Goal: Check status: Check status

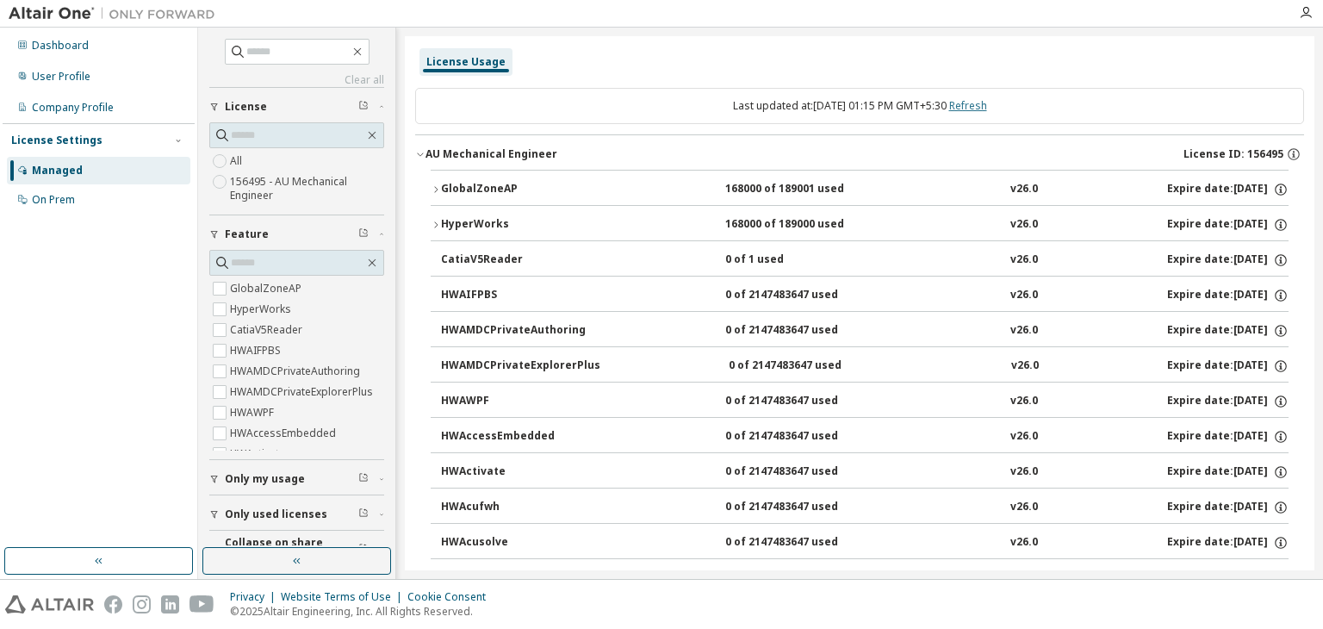
click at [987, 107] on link "Refresh" at bounding box center [968, 105] width 38 height 15
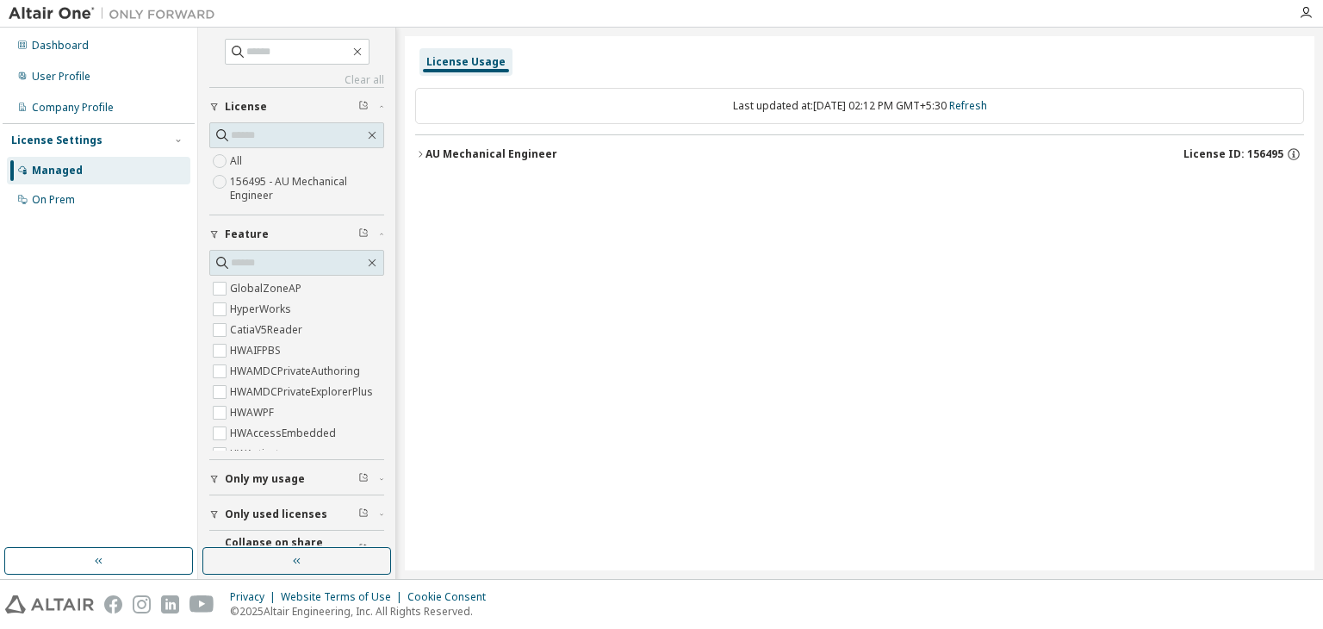
click at [421, 154] on icon "button" at bounding box center [420, 154] width 10 height 10
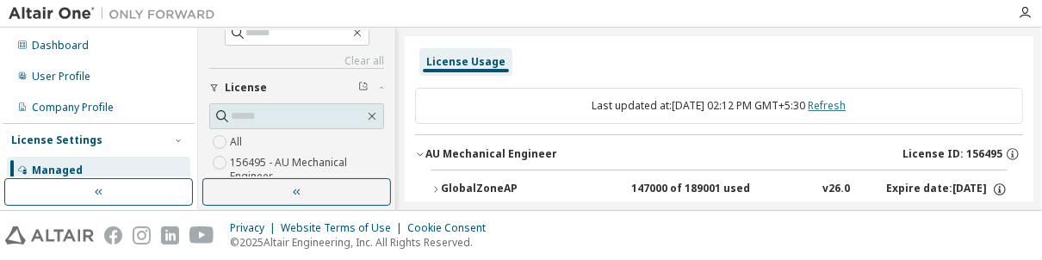
click at [842, 109] on link "Refresh" at bounding box center [828, 105] width 38 height 15
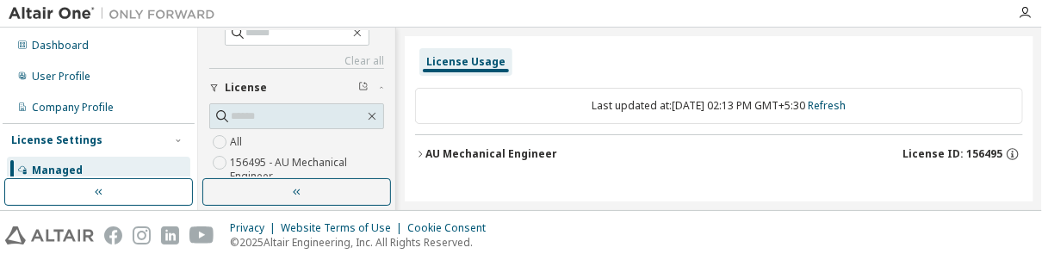
drag, startPoint x: 424, startPoint y: 149, endPoint x: 507, endPoint y: 142, distance: 83.9
click at [423, 149] on icon "button" at bounding box center [420, 154] width 10 height 10
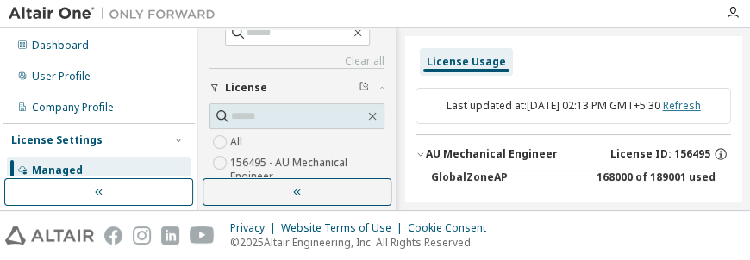
click at [663, 113] on link "Refresh" at bounding box center [682, 105] width 38 height 15
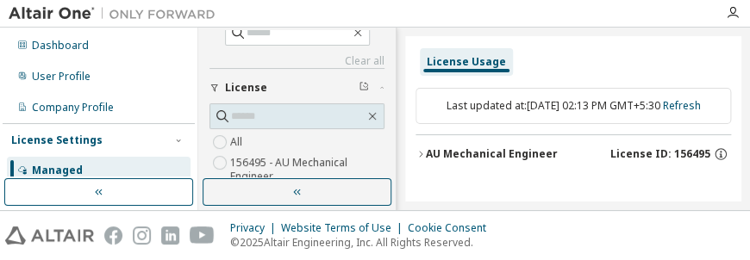
drag, startPoint x: 420, startPoint y: 164, endPoint x: 474, endPoint y: 149, distance: 55.4
click at [420, 159] on icon "button" at bounding box center [420, 154] width 10 height 10
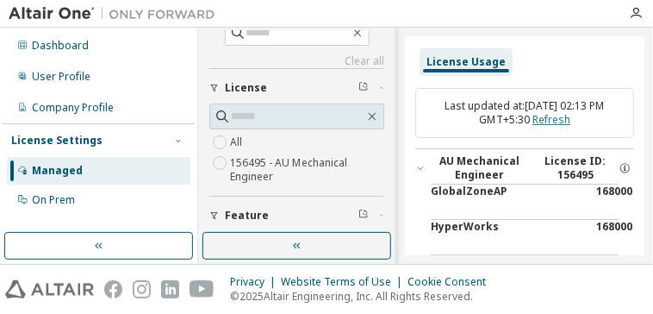
click at [565, 118] on link "Refresh" at bounding box center [551, 119] width 38 height 15
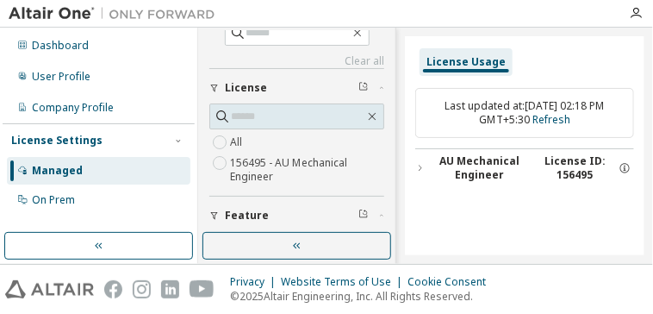
drag, startPoint x: 419, startPoint y: 165, endPoint x: 443, endPoint y: 174, distance: 25.6
click at [418, 165] on icon "button" at bounding box center [419, 168] width 9 height 10
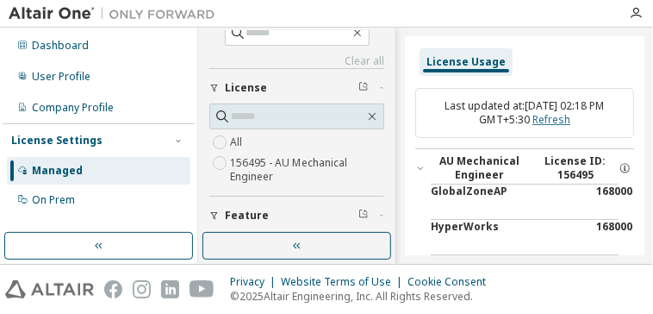
click at [570, 121] on link "Refresh" at bounding box center [551, 119] width 38 height 15
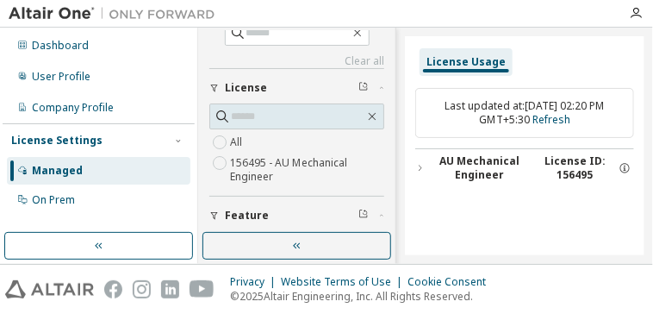
click at [420, 170] on icon "button" at bounding box center [419, 168] width 9 height 10
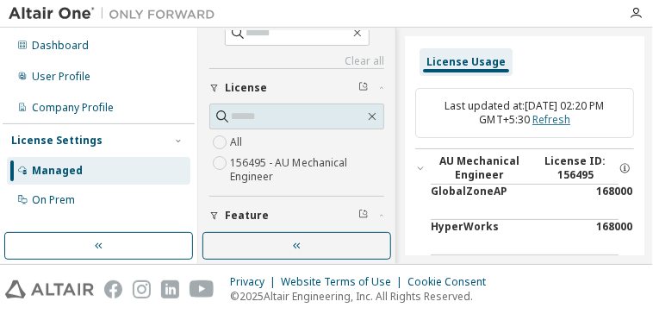
click at [569, 121] on link "Refresh" at bounding box center [551, 119] width 38 height 15
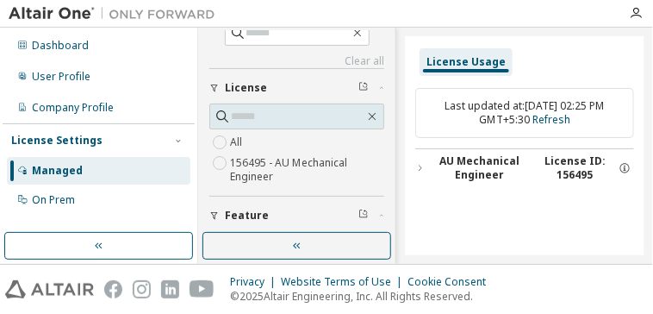
click at [420, 164] on icon "button" at bounding box center [419, 168] width 9 height 10
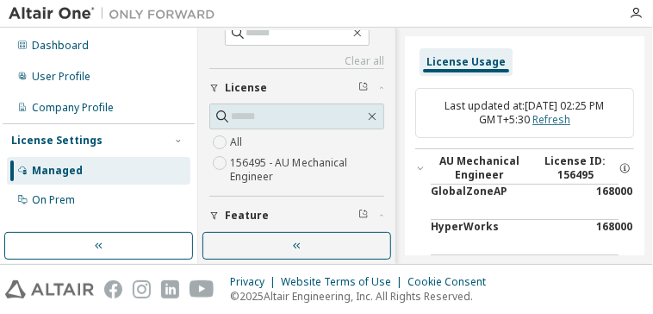
click at [570, 121] on link "Refresh" at bounding box center [551, 119] width 38 height 15
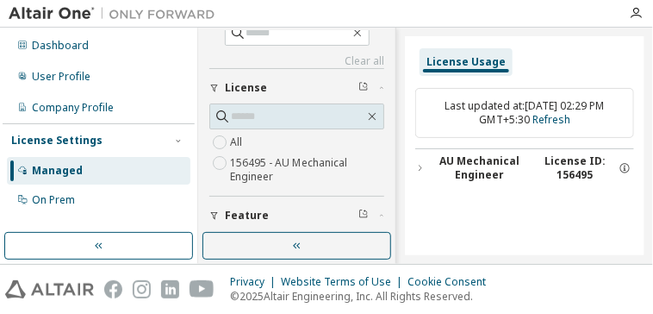
click at [420, 169] on icon "button" at bounding box center [420, 168] width 3 height 6
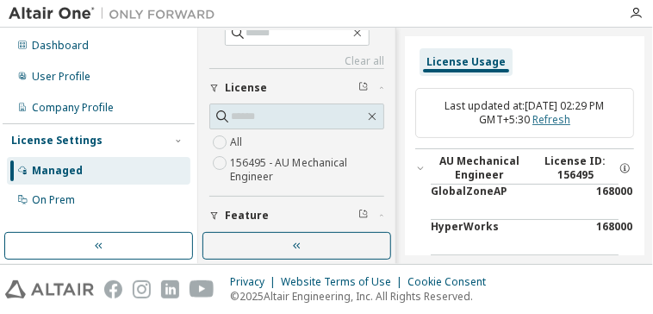
click at [569, 121] on link "Refresh" at bounding box center [551, 119] width 38 height 15
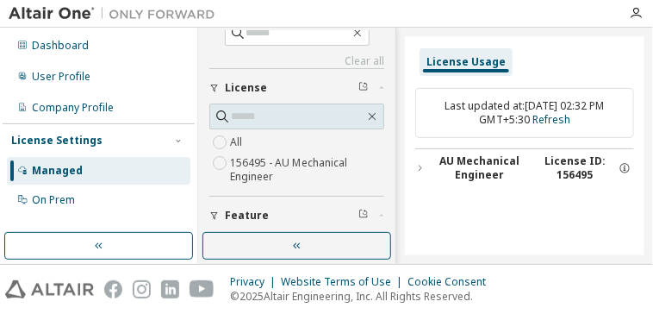
click at [421, 170] on icon "button" at bounding box center [419, 168] width 9 height 10
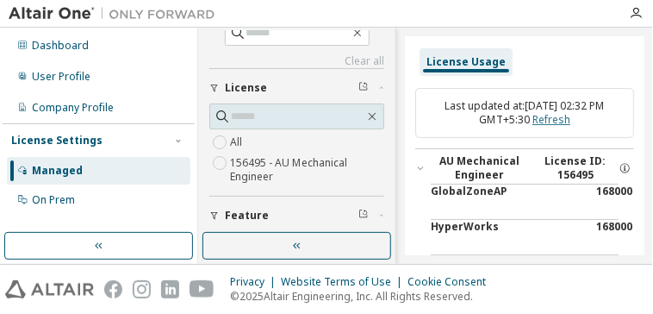
click at [569, 121] on link "Refresh" at bounding box center [551, 119] width 38 height 15
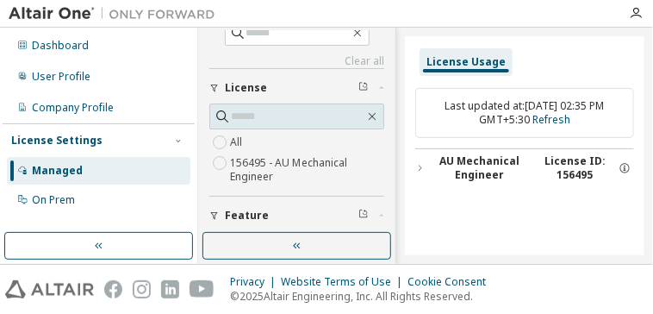
click at [424, 165] on icon "button" at bounding box center [419, 168] width 9 height 10
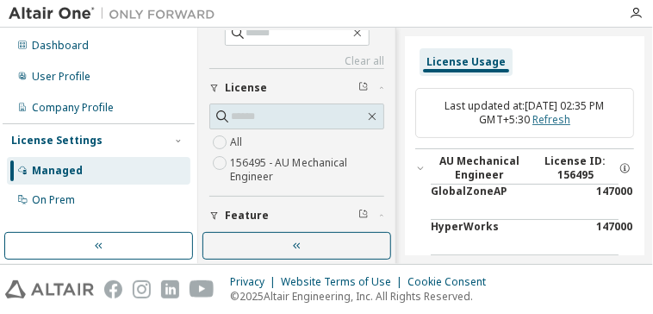
click at [570, 123] on link "Refresh" at bounding box center [551, 119] width 38 height 15
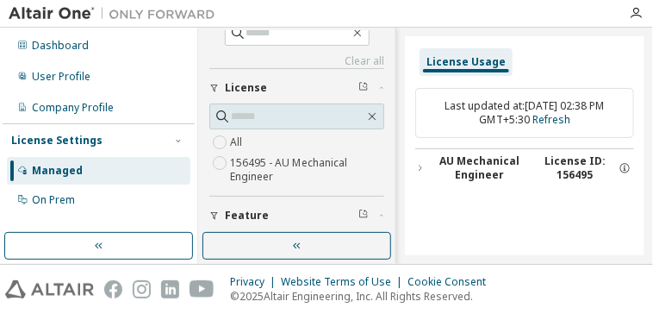
click at [424, 169] on button "AU Mechanical Engineer License ID: 156495" at bounding box center [524, 168] width 219 height 38
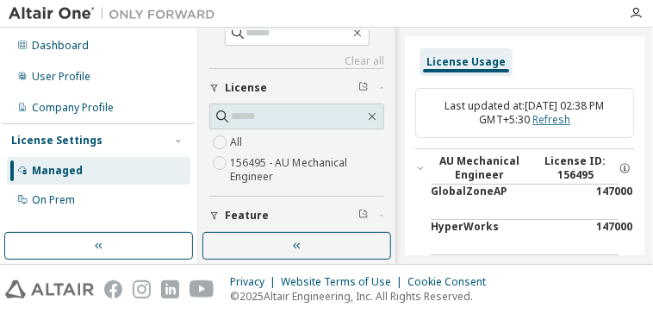
click at [570, 118] on link "Refresh" at bounding box center [551, 119] width 38 height 15
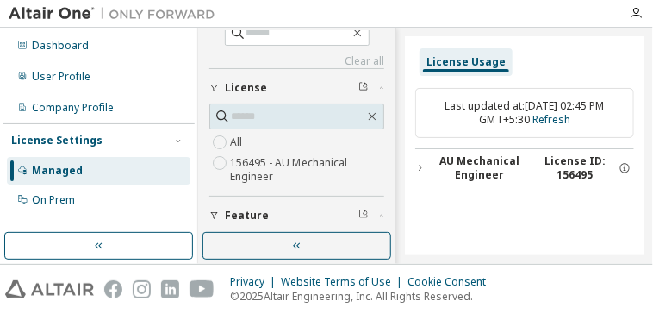
click at [420, 169] on icon "button" at bounding box center [419, 168] width 9 height 10
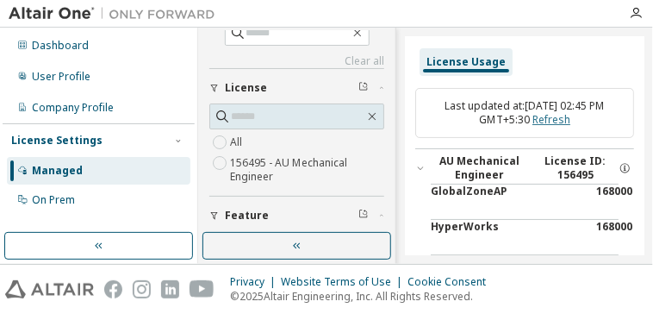
click at [563, 121] on link "Refresh" at bounding box center [551, 119] width 38 height 15
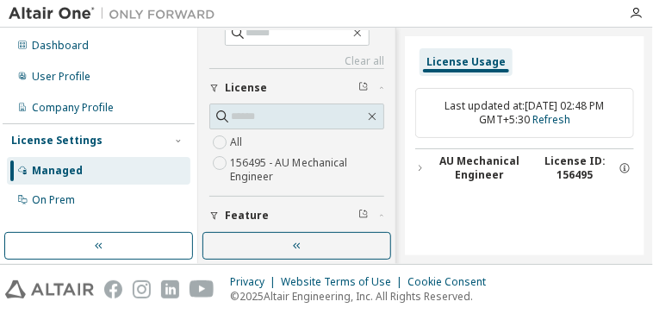
click at [418, 165] on icon "button" at bounding box center [419, 168] width 9 height 10
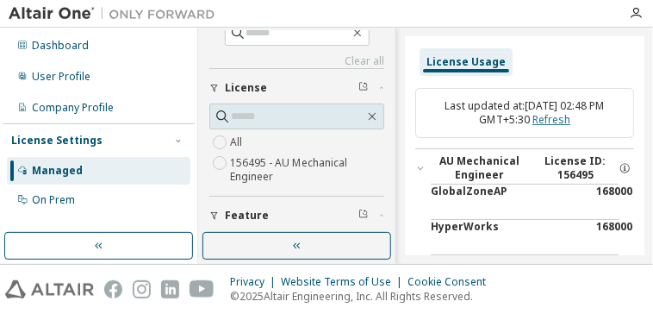
click at [570, 116] on link "Refresh" at bounding box center [551, 119] width 38 height 15
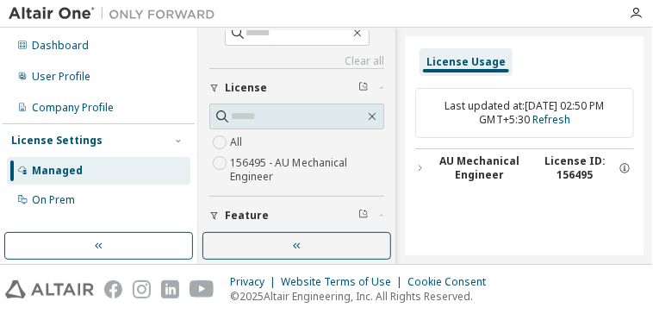
click at [418, 163] on icon "button" at bounding box center [419, 168] width 9 height 10
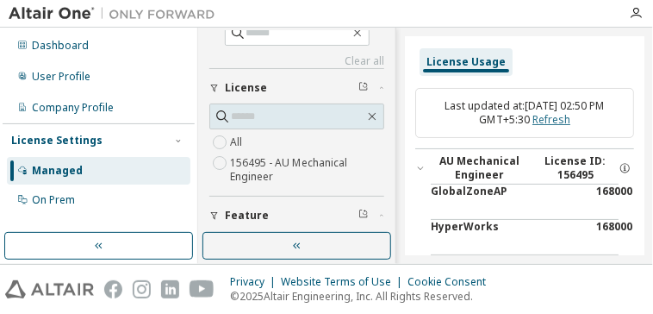
click at [565, 121] on link "Refresh" at bounding box center [551, 119] width 38 height 15
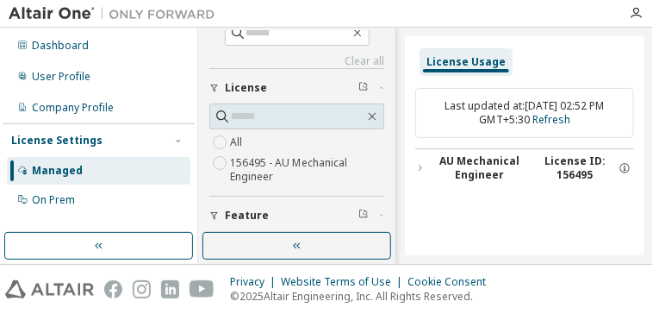
click at [426, 164] on div "AU Mechanical Engineer" at bounding box center [479, 168] width 109 height 28
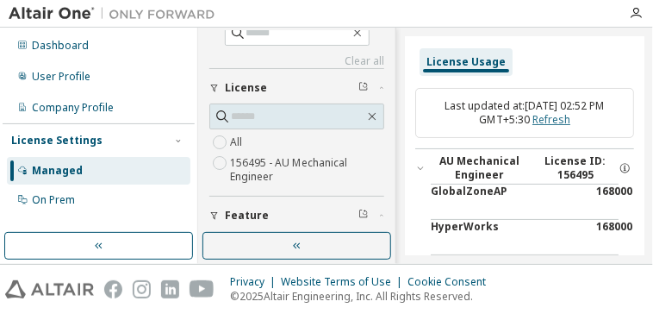
click at [570, 125] on link "Refresh" at bounding box center [551, 119] width 38 height 15
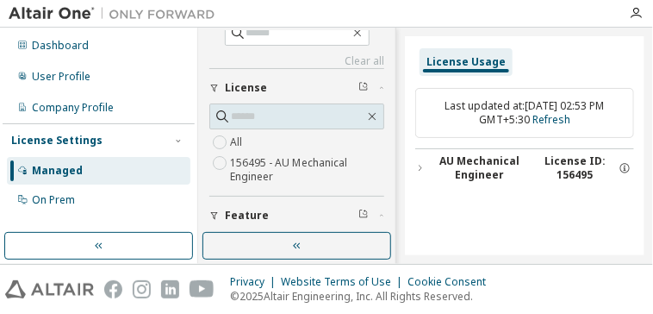
click at [420, 166] on icon "button" at bounding box center [420, 168] width 3 height 6
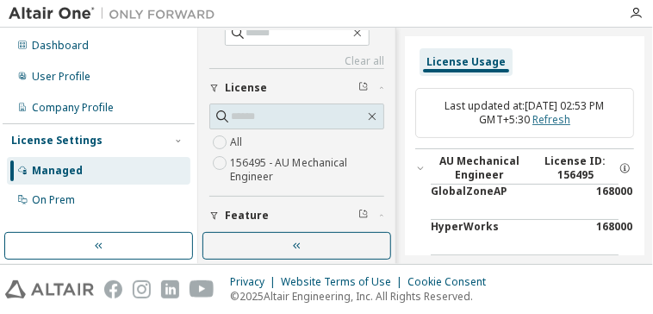
click at [570, 121] on link "Refresh" at bounding box center [551, 119] width 38 height 15
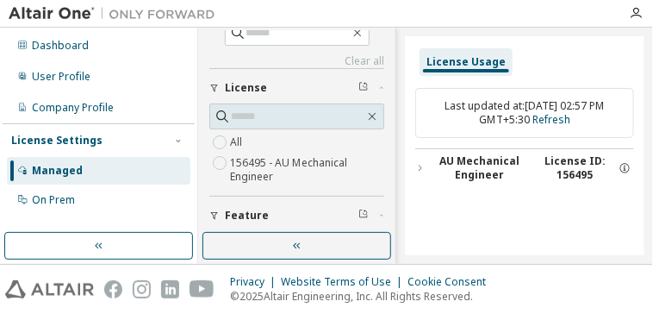
click at [417, 166] on icon "button" at bounding box center [419, 168] width 9 height 10
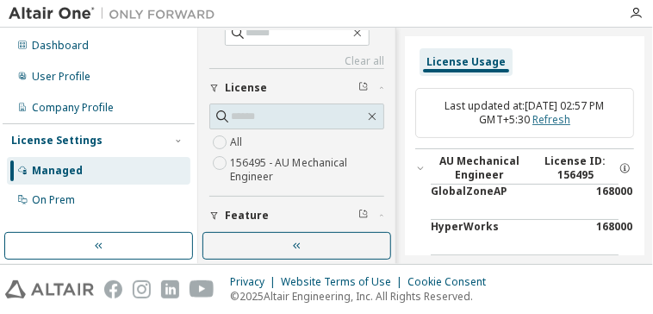
click at [562, 118] on link "Refresh" at bounding box center [551, 119] width 38 height 15
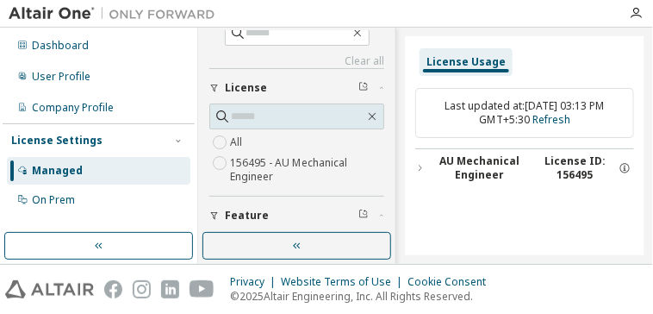
drag, startPoint x: 424, startPoint y: 164, endPoint x: 431, endPoint y: 170, distance: 9.2
click at [424, 164] on icon "button" at bounding box center [419, 168] width 9 height 10
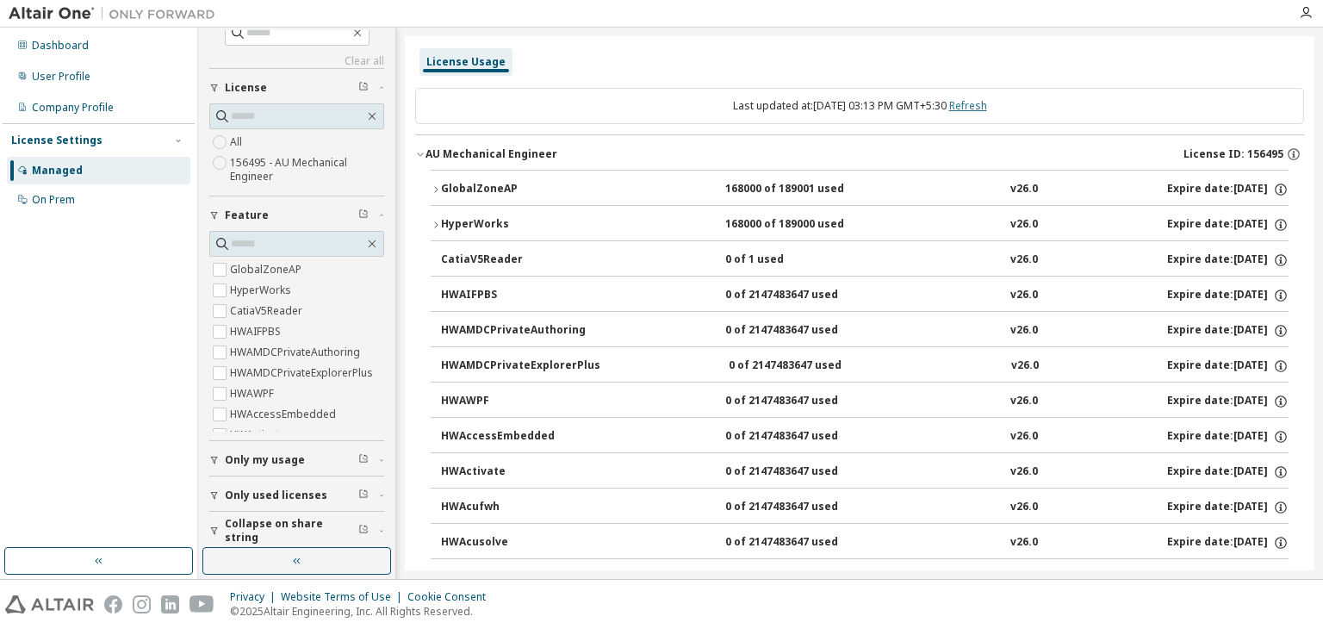
click at [987, 100] on link "Refresh" at bounding box center [968, 105] width 38 height 15
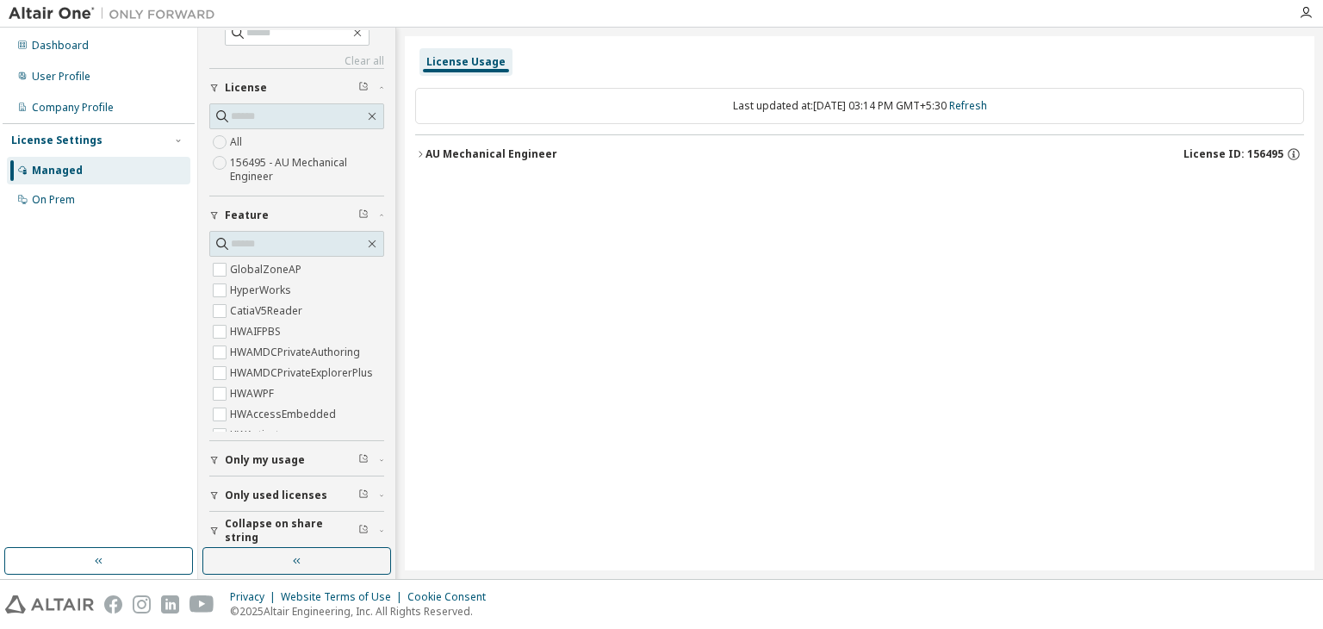
click at [424, 152] on icon "button" at bounding box center [420, 154] width 10 height 10
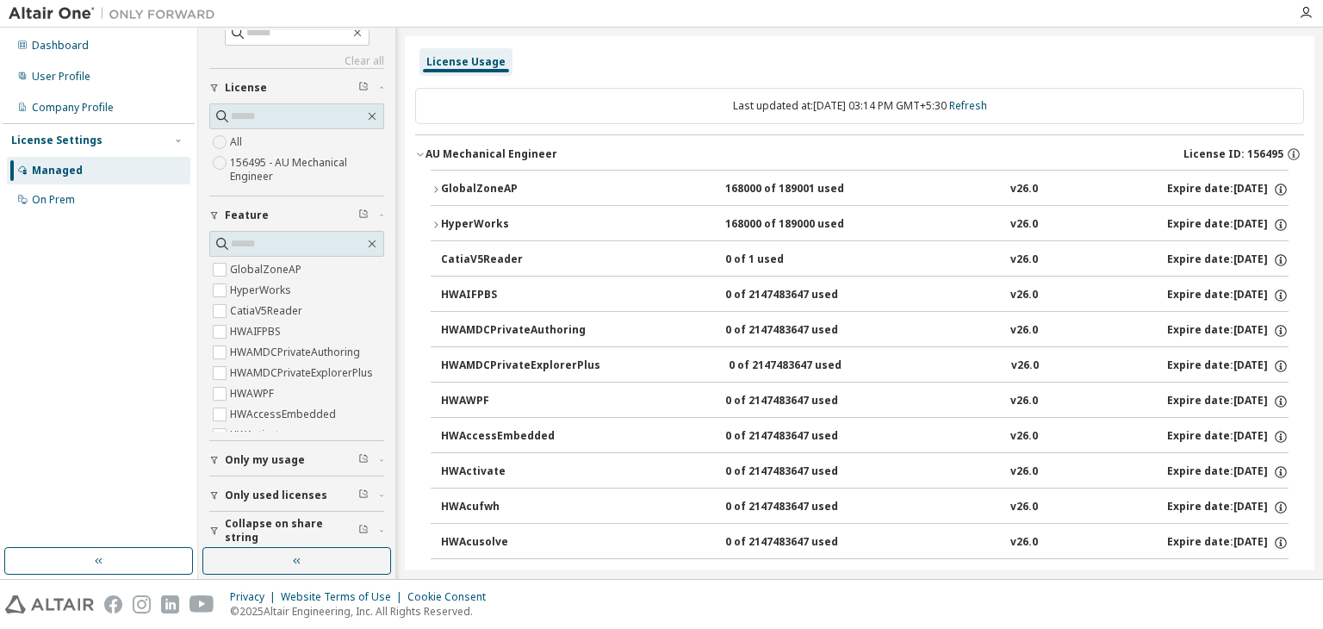
click at [438, 190] on icon "button" at bounding box center [436, 189] width 10 height 10
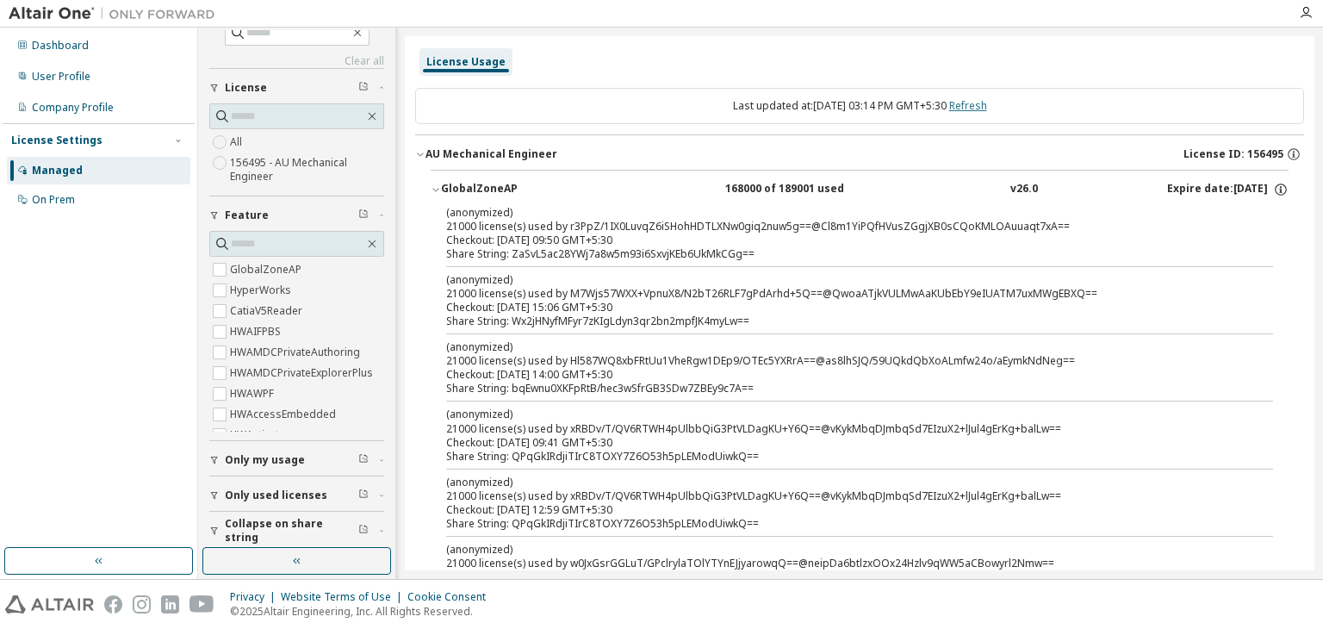
click at [987, 100] on link "Refresh" at bounding box center [968, 105] width 38 height 15
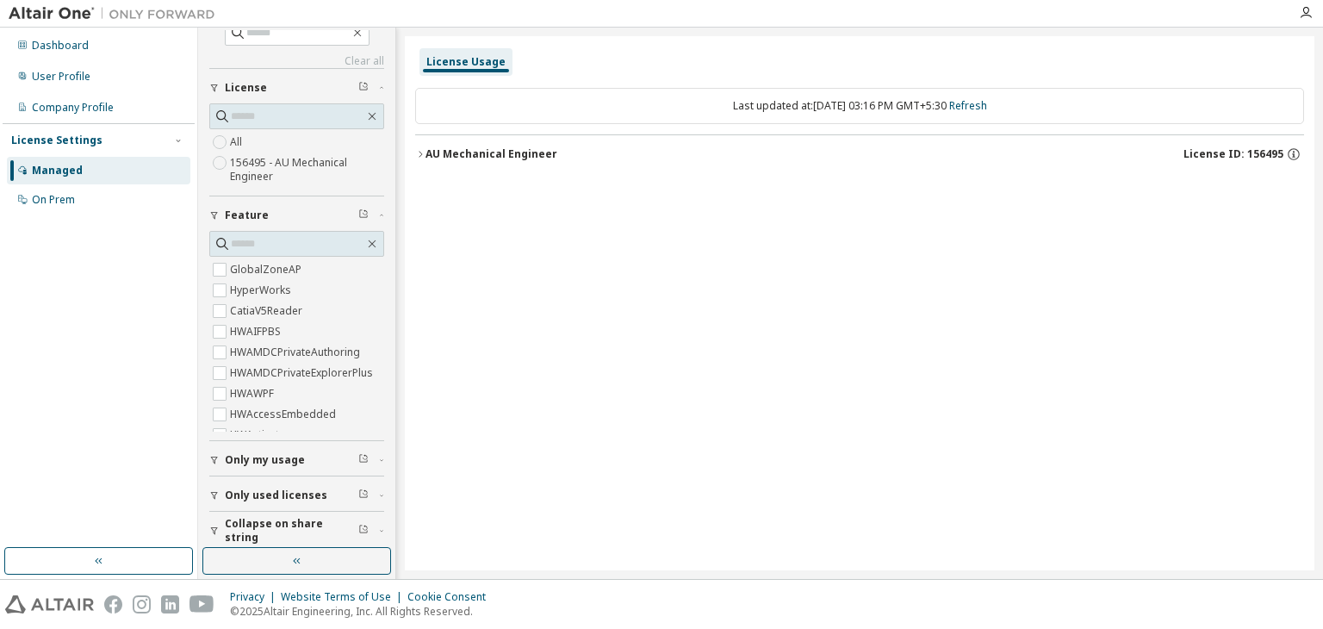
click at [426, 159] on div "AU Mechanical Engineer" at bounding box center [492, 154] width 132 height 14
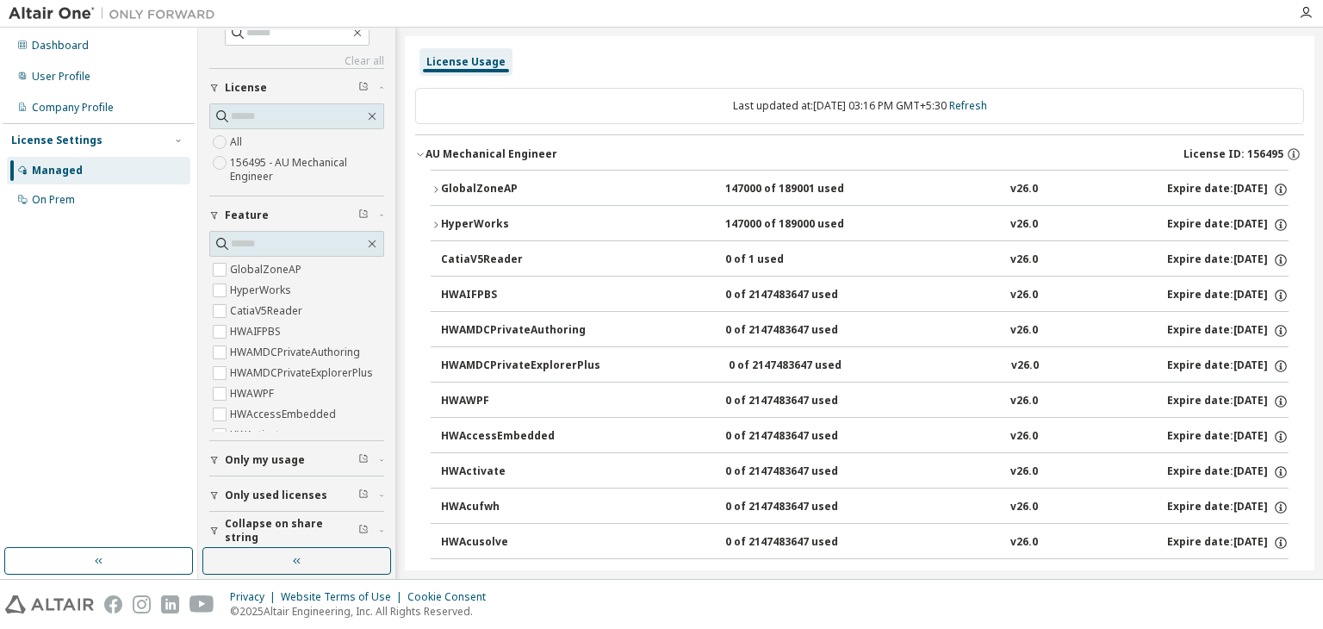
click at [438, 190] on icon "button" at bounding box center [436, 189] width 10 height 10
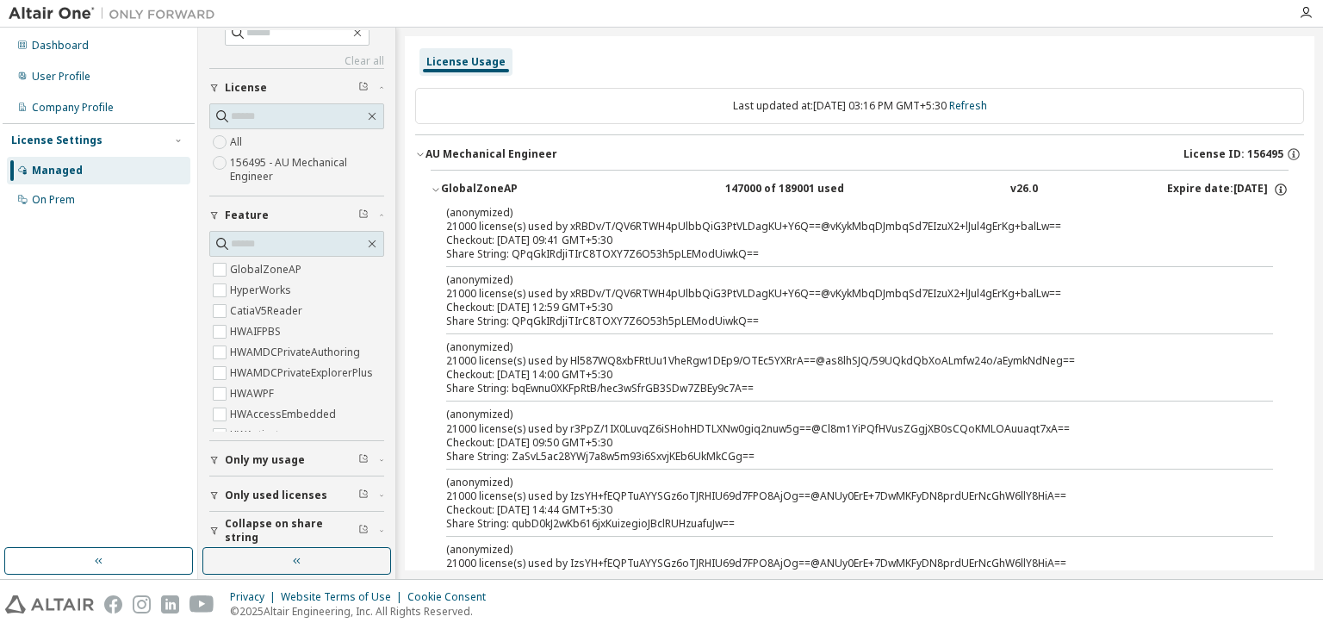
click at [90, 439] on div "Dashboard User Profile Company Profile License Settings Managed On Prem" at bounding box center [99, 287] width 192 height 515
click at [985, 111] on link "Refresh" at bounding box center [968, 105] width 38 height 15
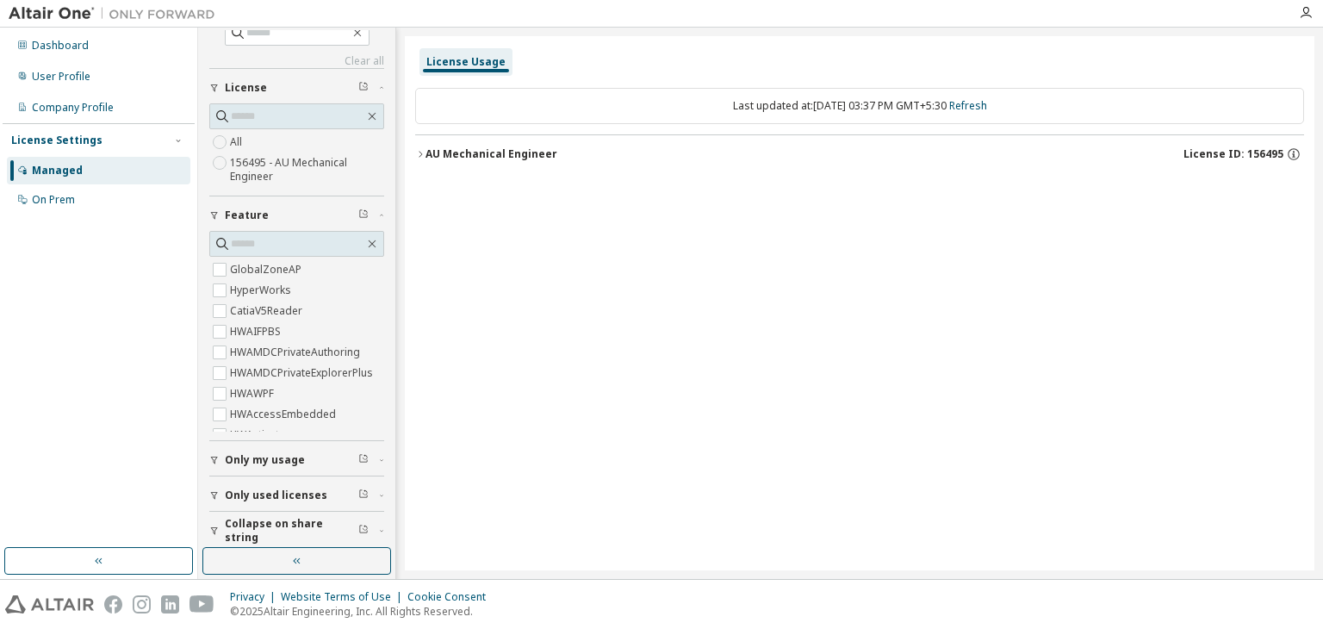
drag, startPoint x: 424, startPoint y: 146, endPoint x: 451, endPoint y: 146, distance: 27.6
click at [424, 146] on button "AU Mechanical Engineer License ID: 156495" at bounding box center [859, 154] width 889 height 38
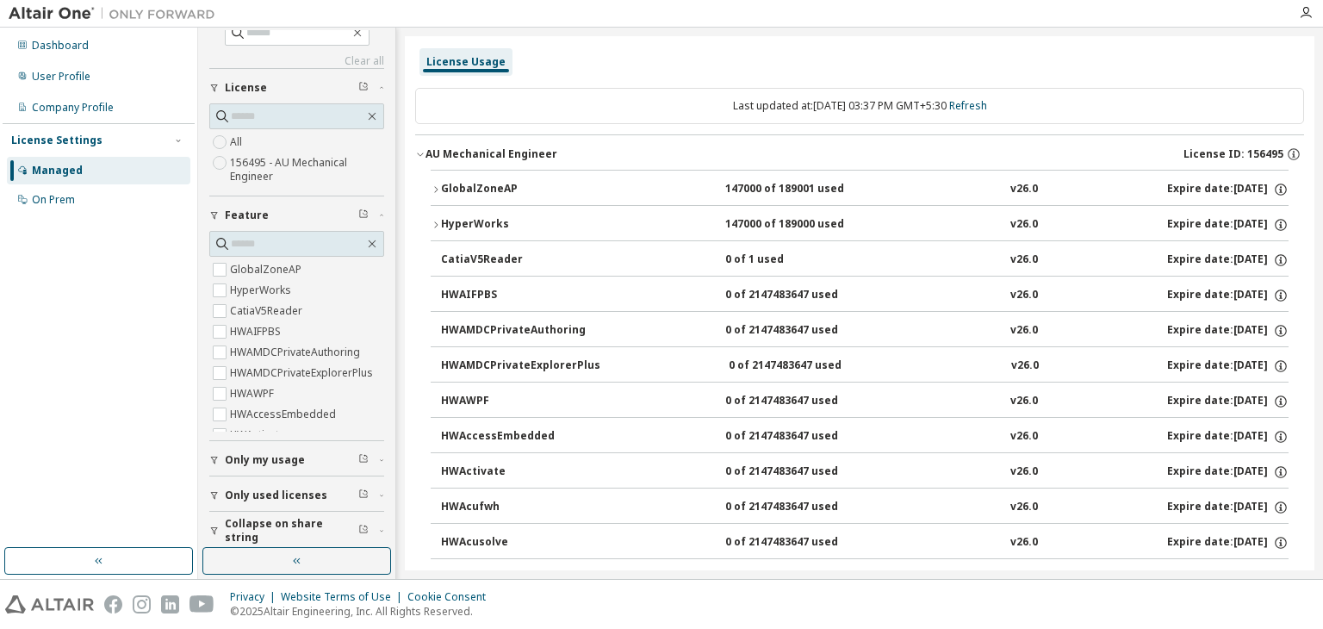
click at [983, 97] on div "Last updated at: [DATE] 03:37 PM GMT+5:30 Refresh" at bounding box center [859, 106] width 889 height 36
click at [982, 104] on link "Refresh" at bounding box center [968, 105] width 38 height 15
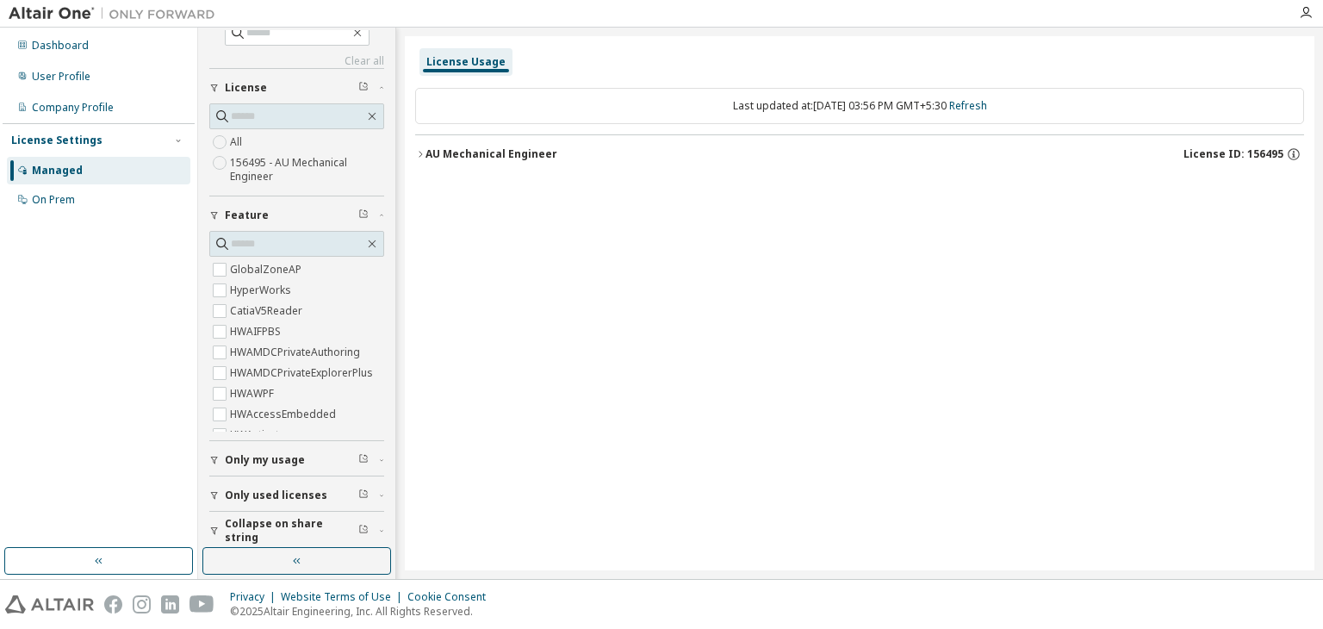
click at [417, 159] on button "AU Mechanical Engineer License ID: 156495" at bounding box center [859, 154] width 889 height 38
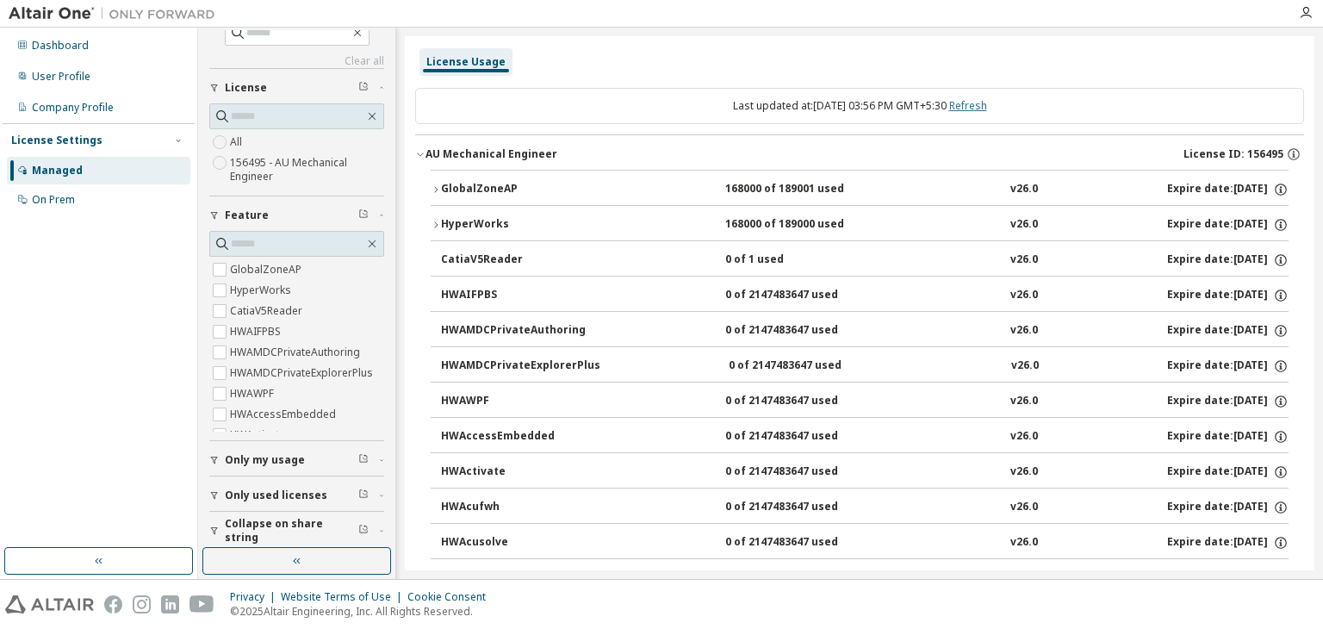
click at [987, 105] on link "Refresh" at bounding box center [968, 105] width 38 height 15
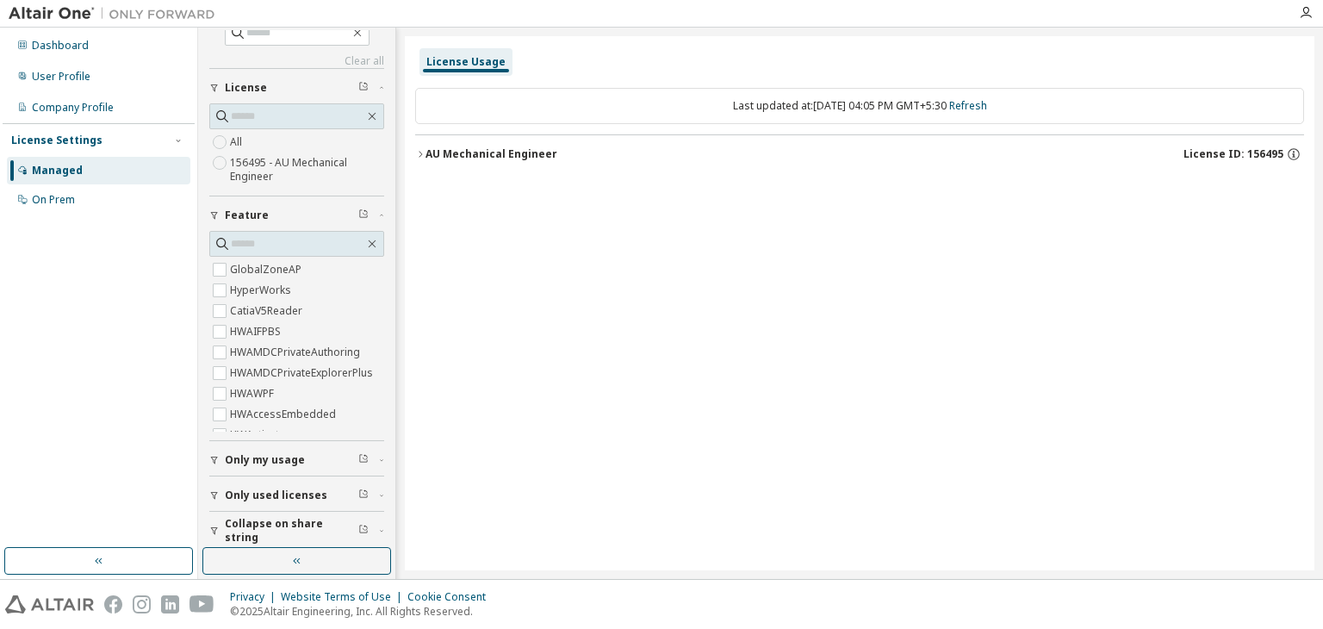
click at [420, 152] on icon "button" at bounding box center [420, 154] width 10 height 10
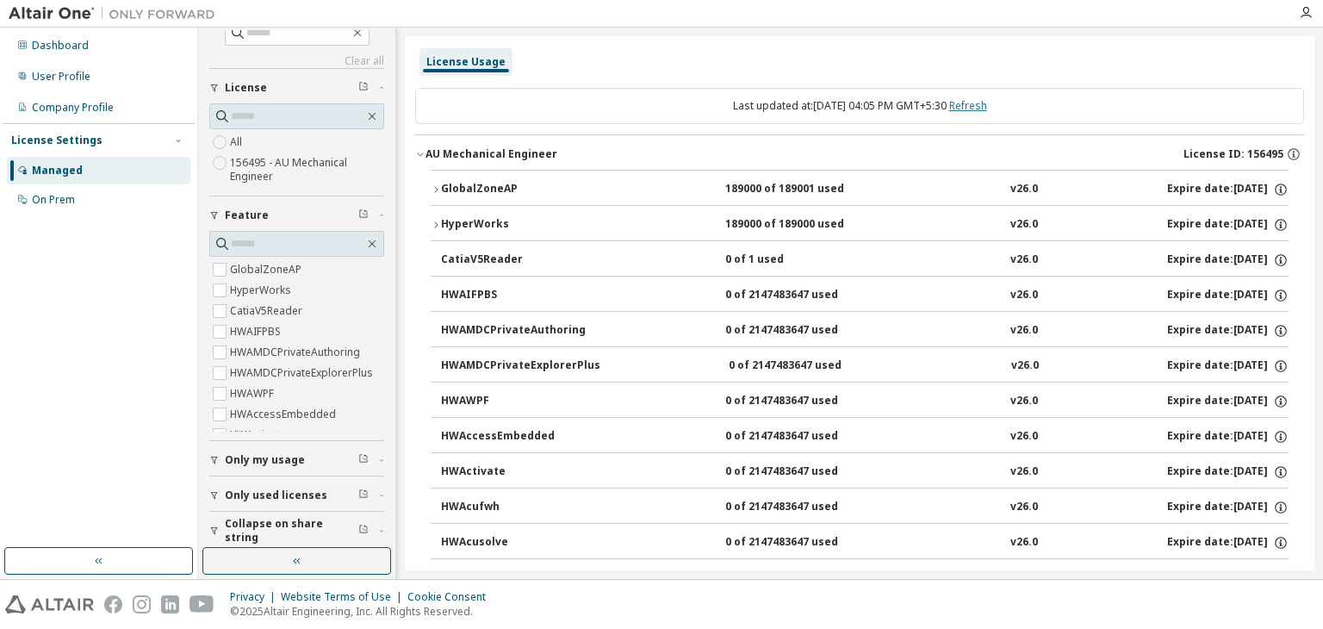
click at [986, 104] on link "Refresh" at bounding box center [968, 105] width 38 height 15
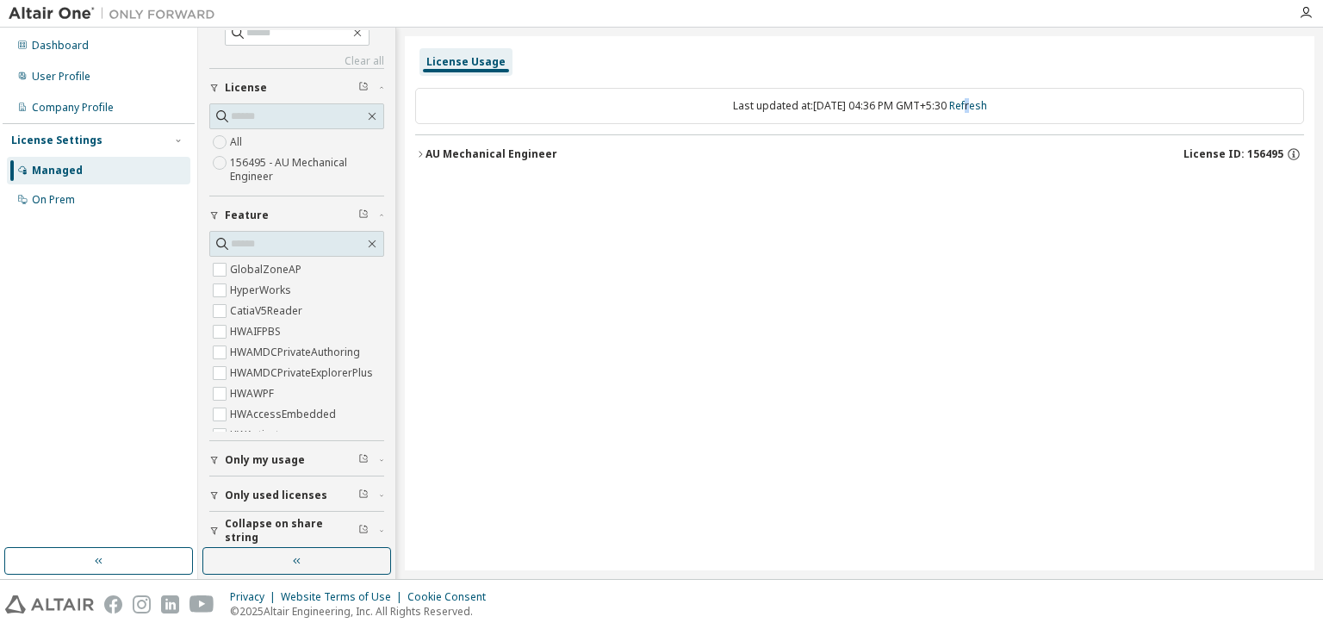
click at [424, 151] on icon "button" at bounding box center [420, 154] width 10 height 10
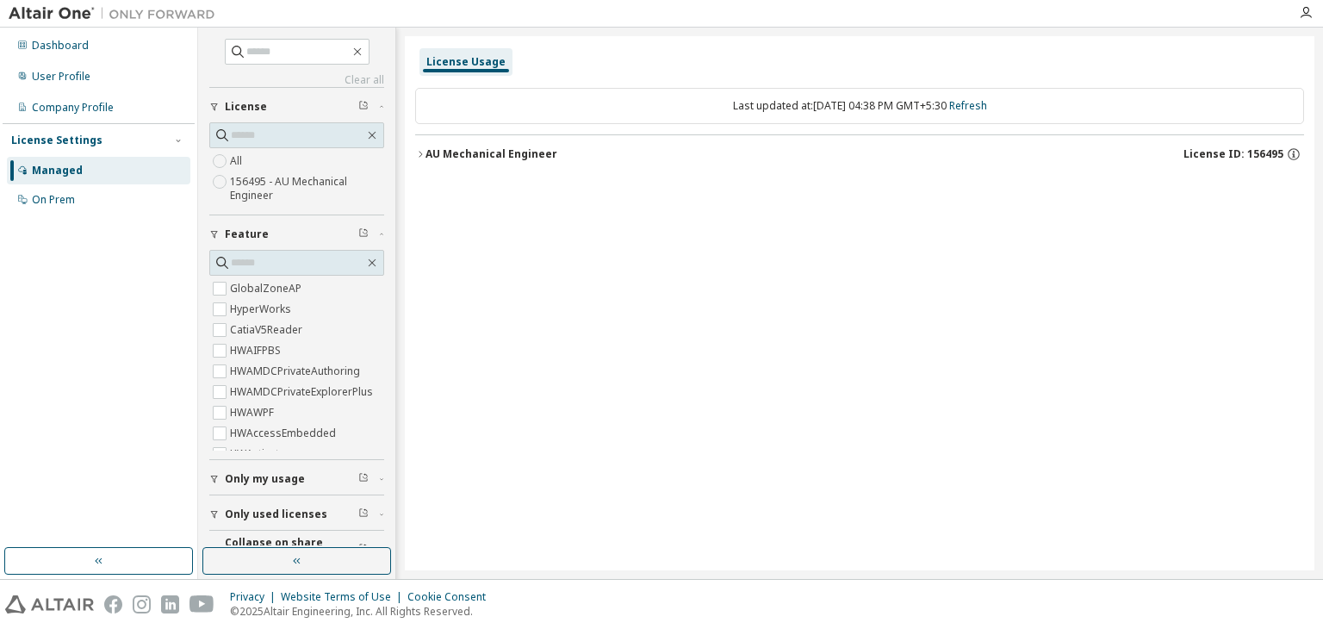
click at [416, 152] on icon "button" at bounding box center [420, 154] width 10 height 10
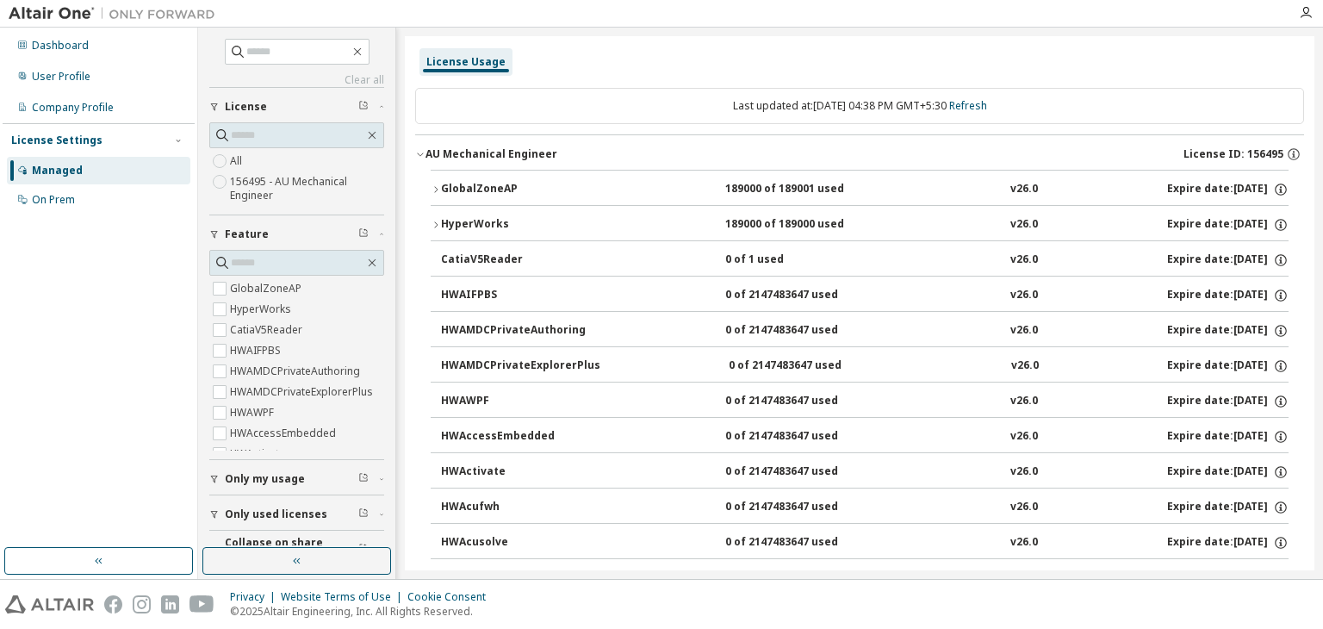
click at [433, 187] on icon "button" at bounding box center [436, 189] width 10 height 10
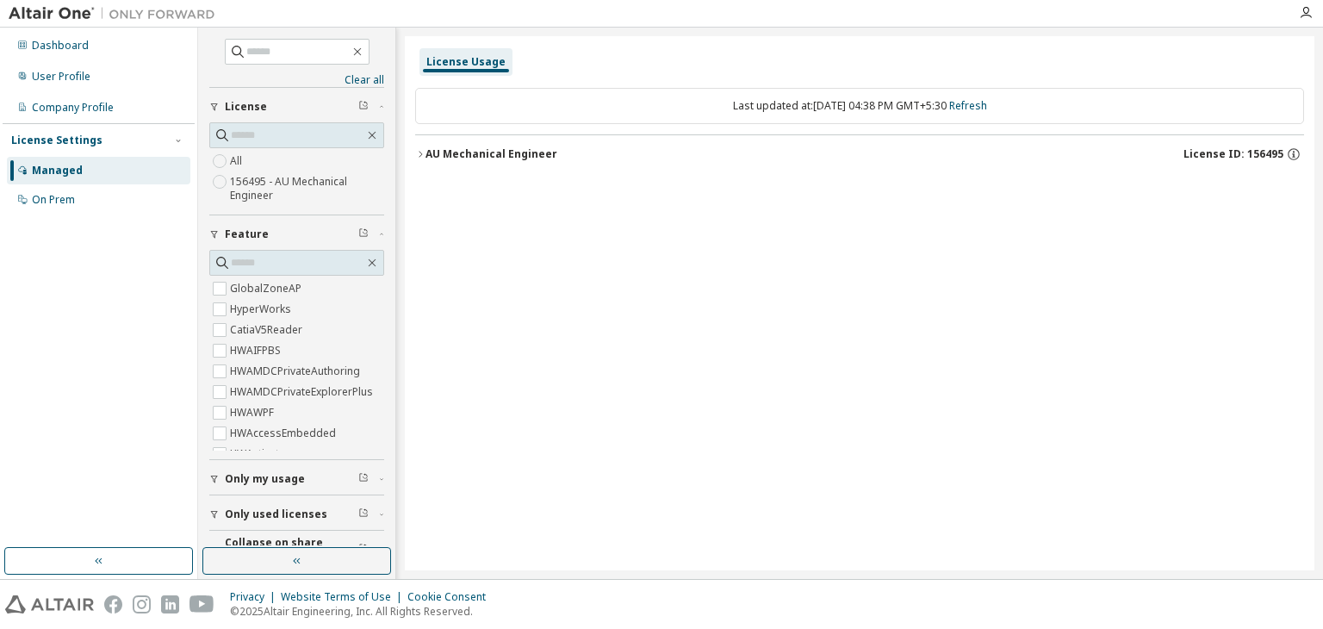
click at [420, 150] on icon "button" at bounding box center [420, 154] width 10 height 10
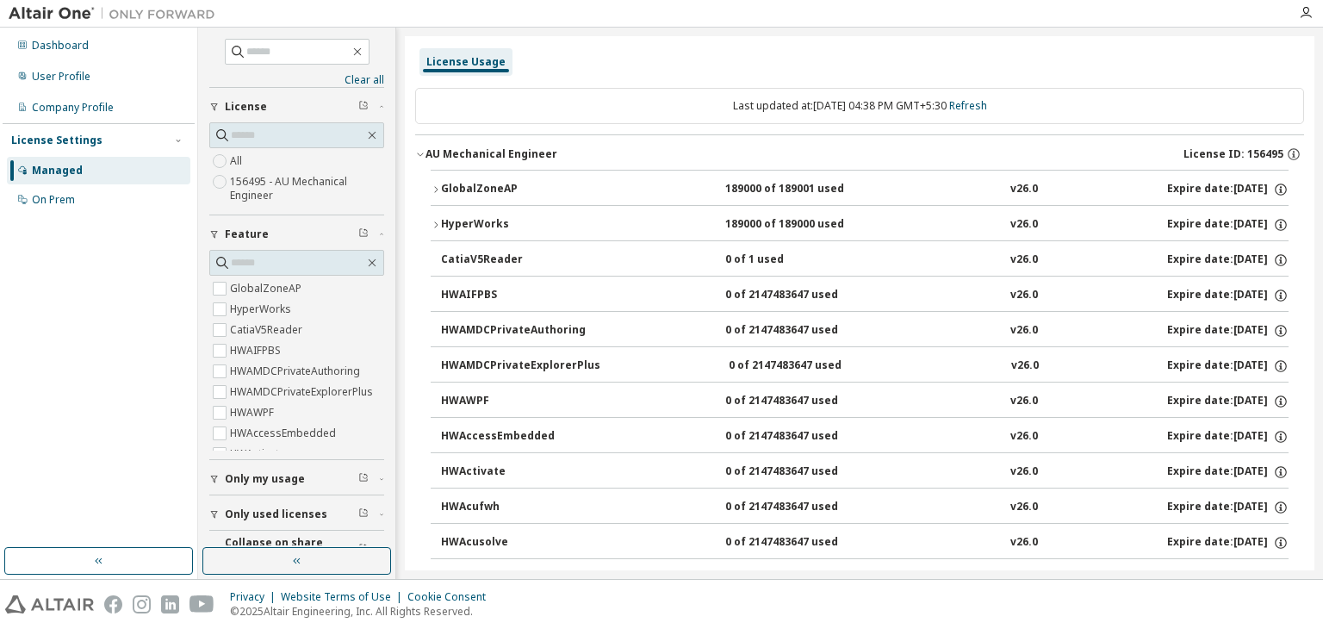
click at [438, 187] on icon "button" at bounding box center [436, 189] width 10 height 10
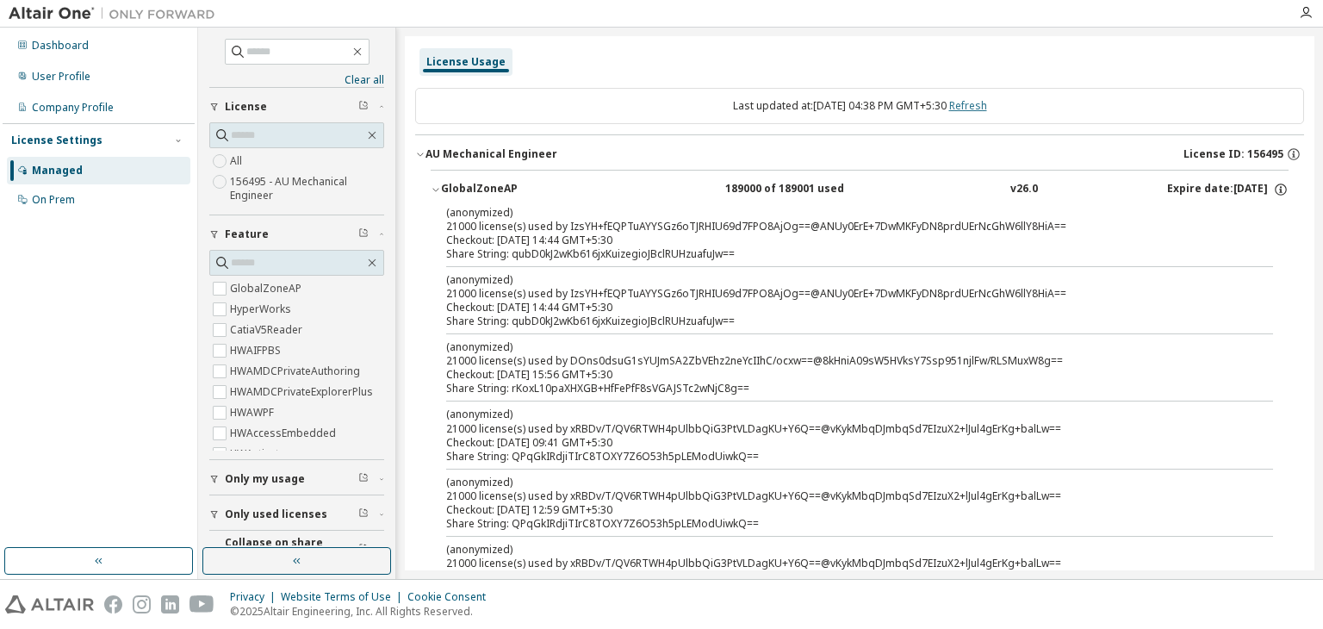
click at [987, 102] on link "Refresh" at bounding box center [968, 105] width 38 height 15
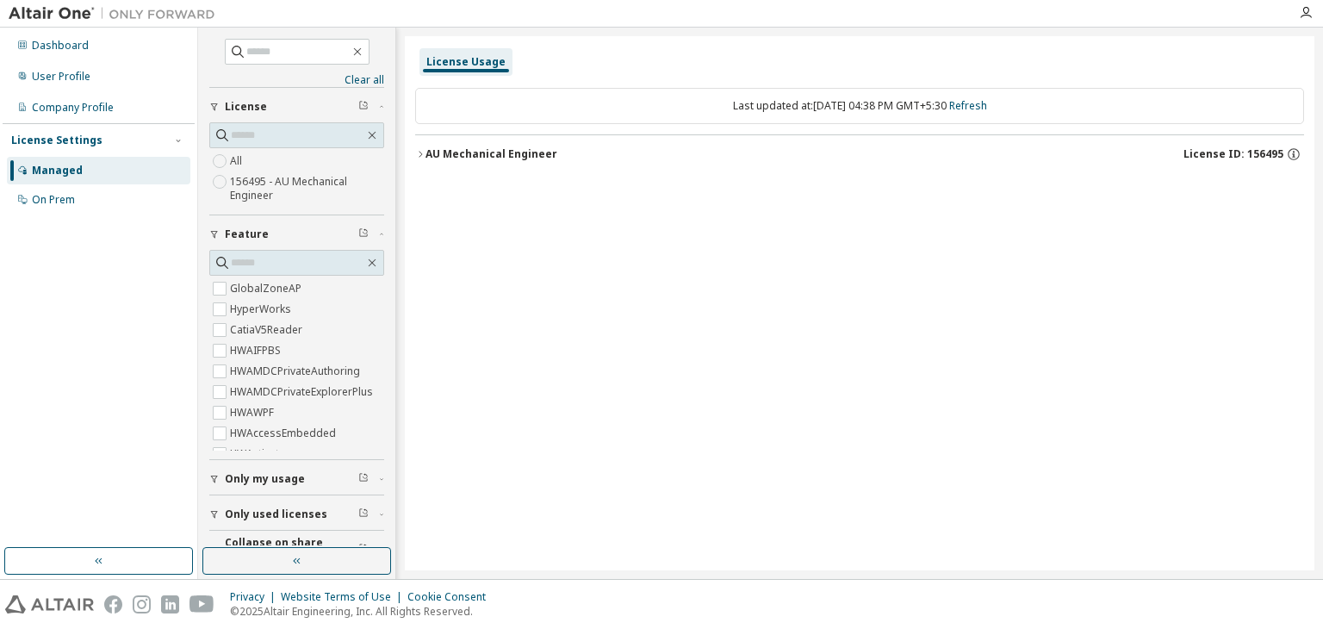
click at [416, 156] on icon "button" at bounding box center [420, 154] width 10 height 10
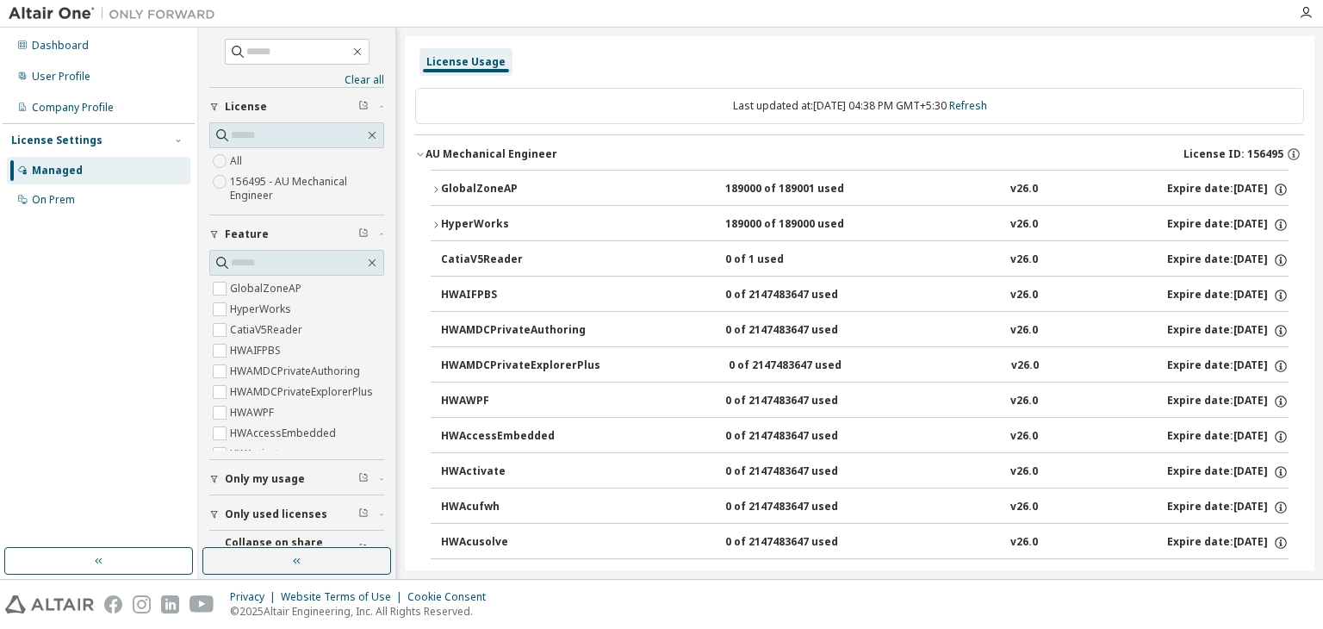
click at [431, 187] on icon "button" at bounding box center [436, 189] width 10 height 10
